Goal: Information Seeking & Learning: Find specific fact

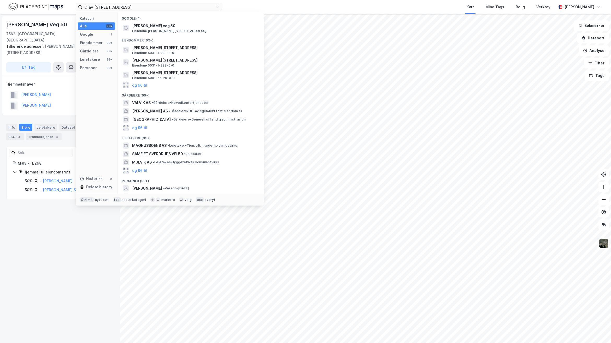
click at [0, 8] on html "[PERSON_NAME] veg 50, Malvik Kategori Alle 99+ Google 1 Eiendommer 99+ Gårdeier…" at bounding box center [305, 171] width 611 height 343
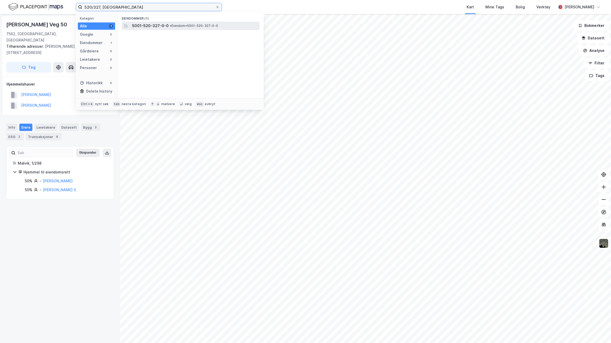
type input "520/327, [GEOGRAPHIC_DATA]"
click at [162, 22] on div "5001-520-327-0-0 • Eiendom • 5001-520-327-0-0" at bounding box center [191, 26] width 138 height 8
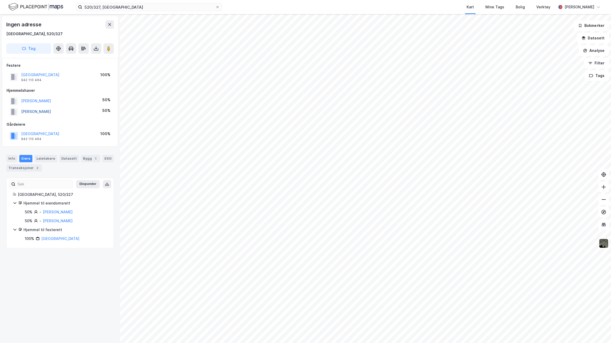
click at [0, 0] on button "[PERSON_NAME]" at bounding box center [0, 0] width 0 height 0
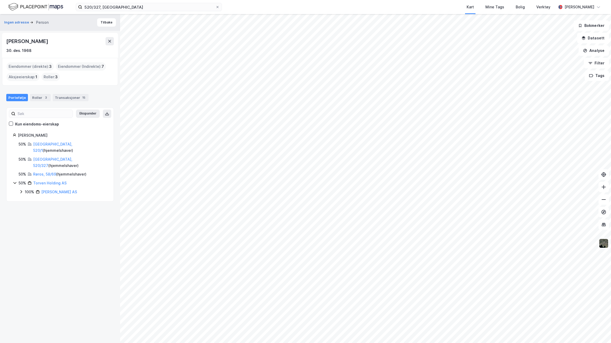
click at [70, 225] on div "Ingen adresse Person Tilbake [PERSON_NAME] [DATE] Eiendommer (direkte) : 3 Eien…" at bounding box center [60, 178] width 120 height 329
click at [78, 221] on div "Ingen adresse Person Tilbake [PERSON_NAME] [DATE] Eiendommer (direkte) : 3 Eien…" at bounding box center [60, 178] width 120 height 329
